Goal: Navigation & Orientation: Find specific page/section

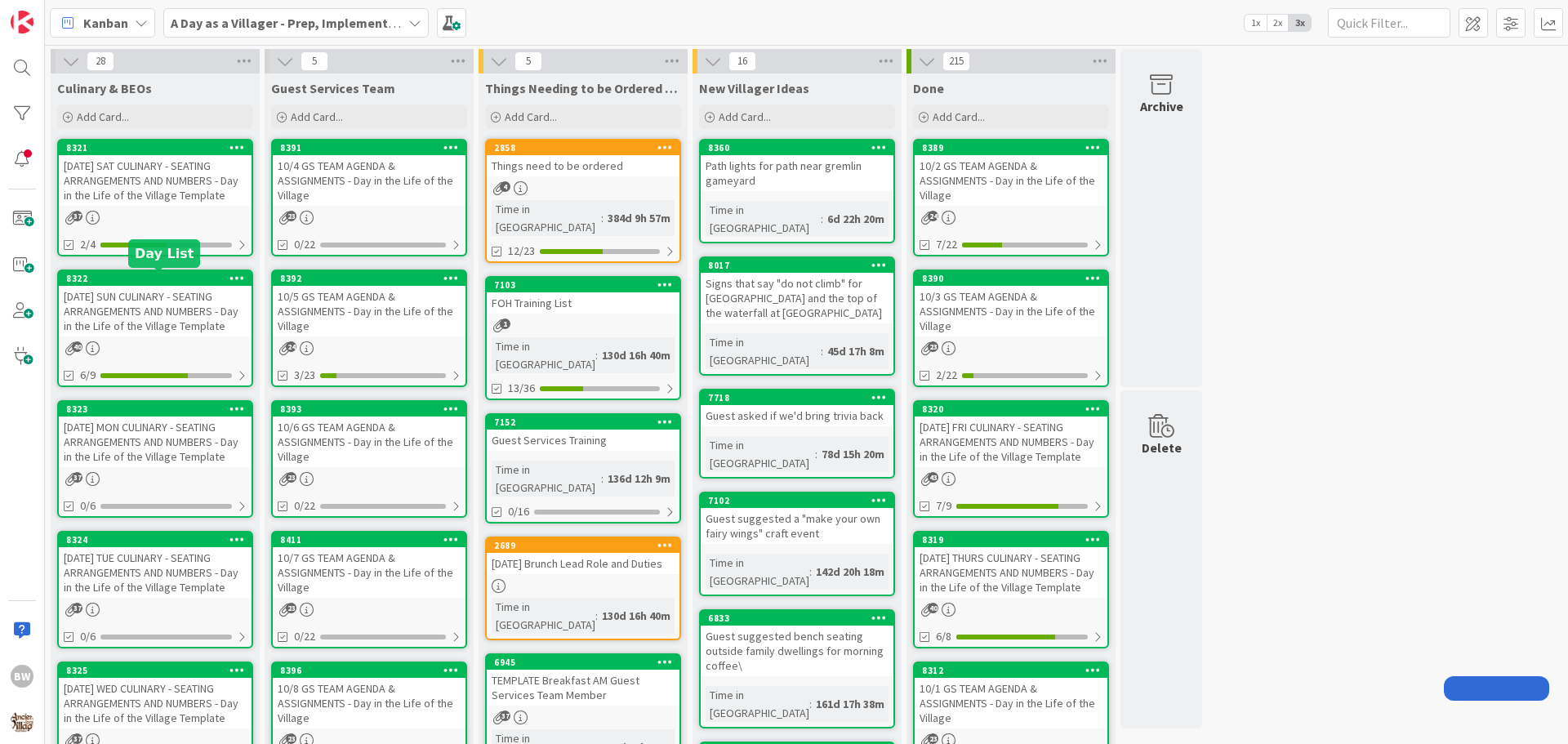
click at [130, 279] on div "8322" at bounding box center [158, 278] width 186 height 11
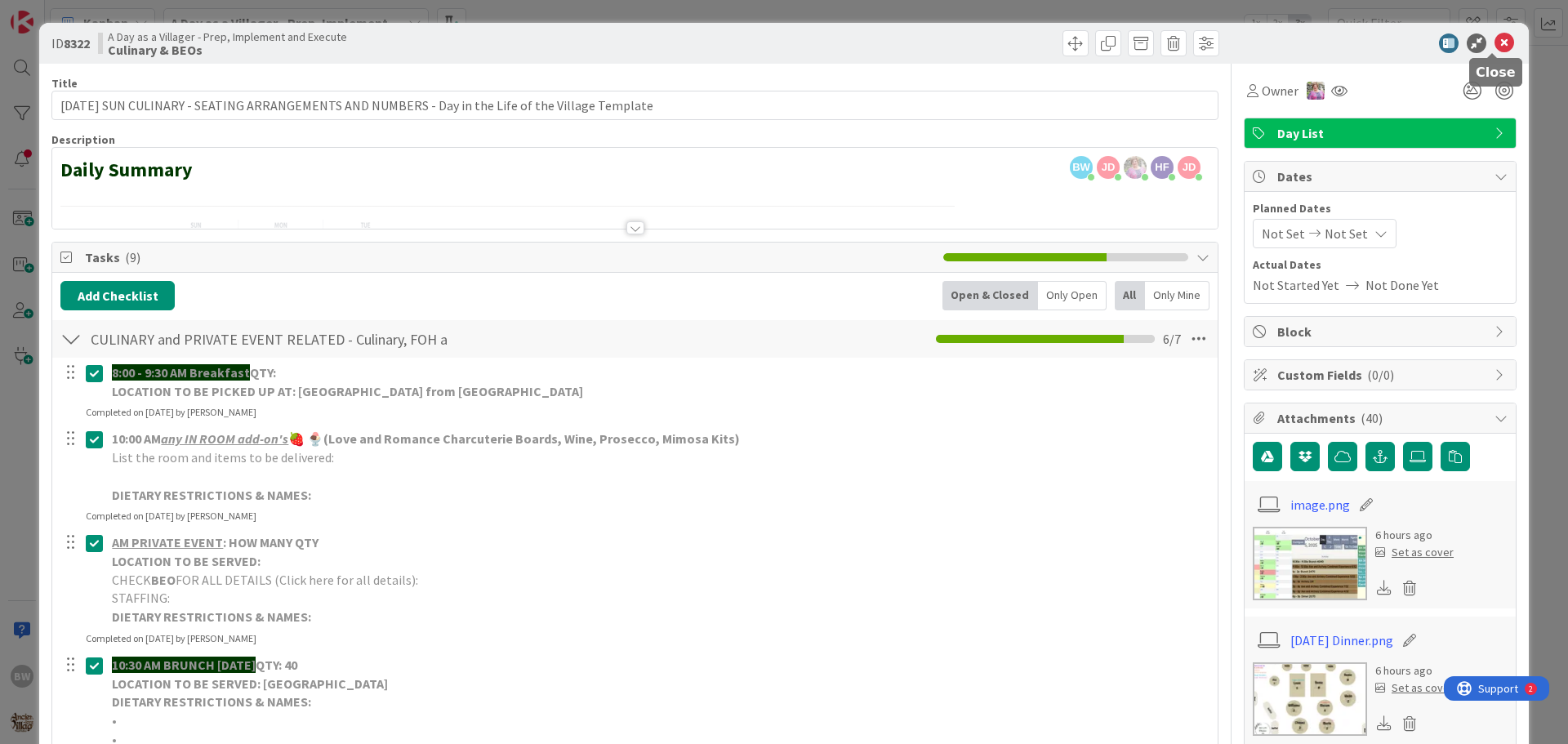
click at [1495, 36] on icon at bounding box center [1505, 43] width 19 height 19
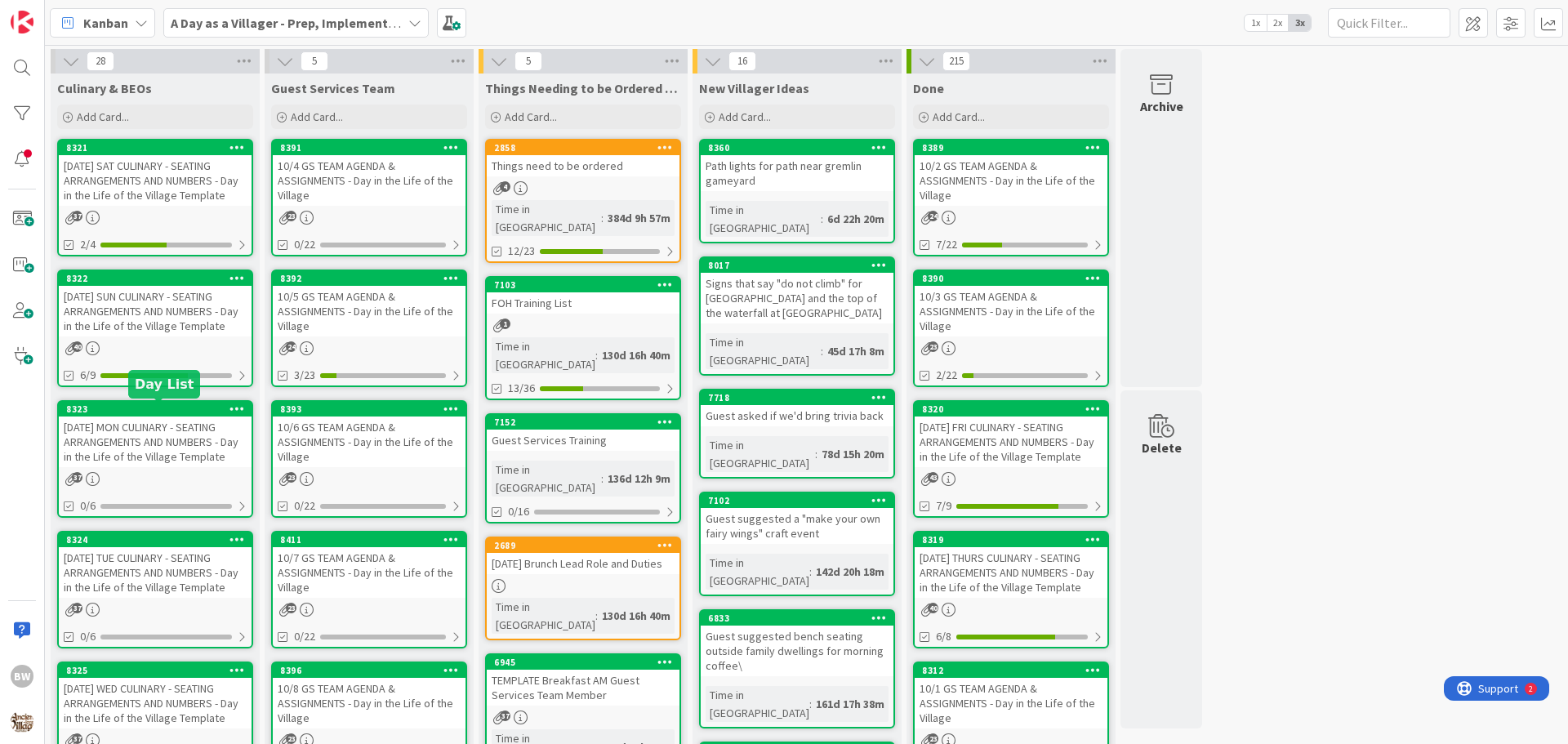
click at [134, 407] on div "8323" at bounding box center [158, 409] width 186 height 11
